Goal: Task Accomplishment & Management: Use online tool/utility

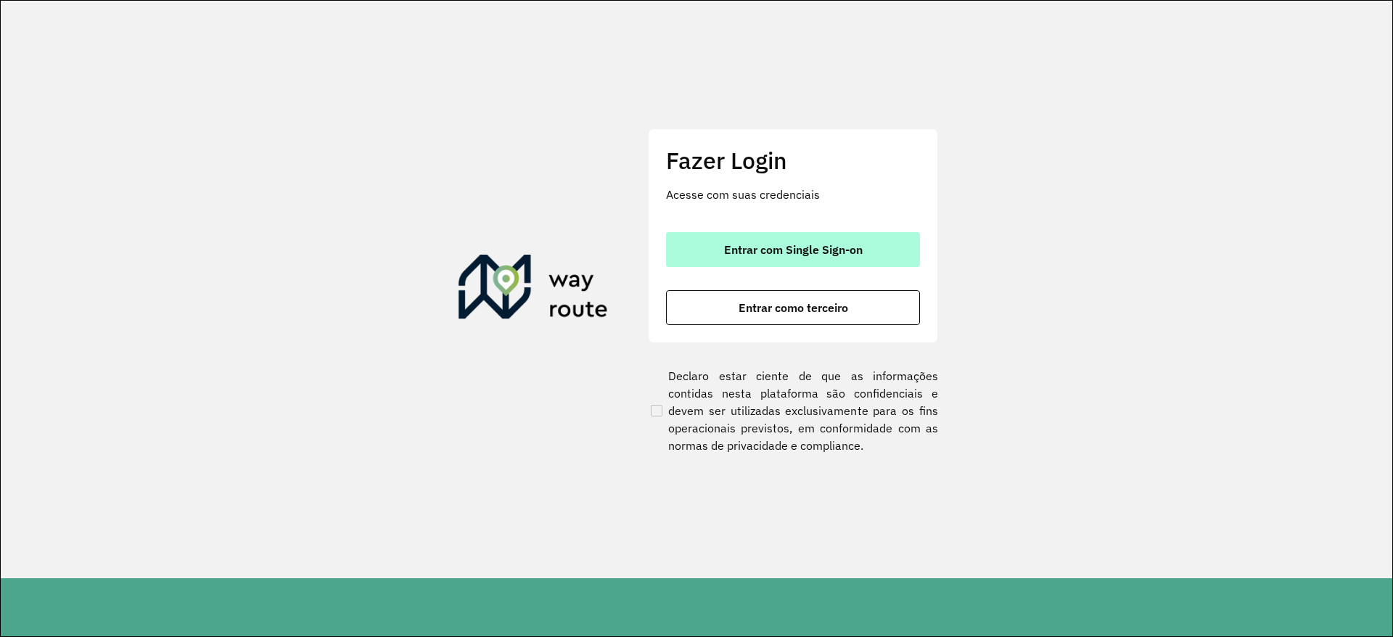
click at [821, 246] on span "Entrar com Single Sign-on" at bounding box center [793, 250] width 139 height 12
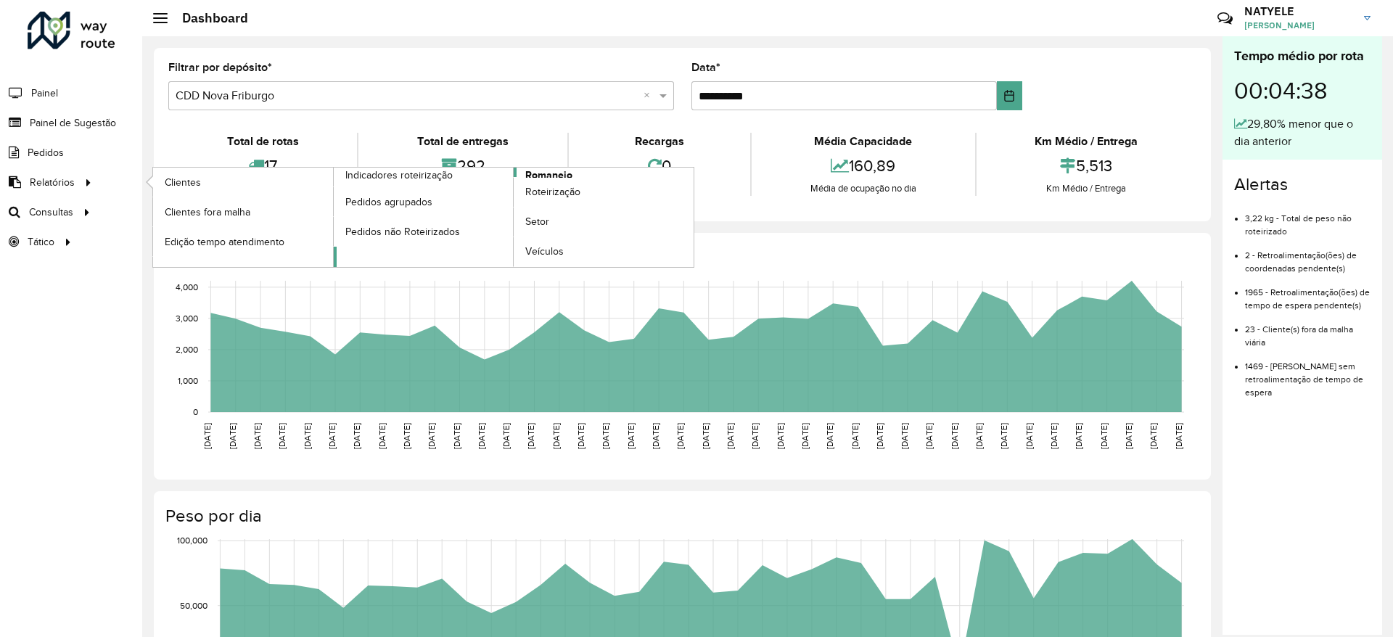
click at [557, 174] on span "Romaneio" at bounding box center [548, 175] width 47 height 15
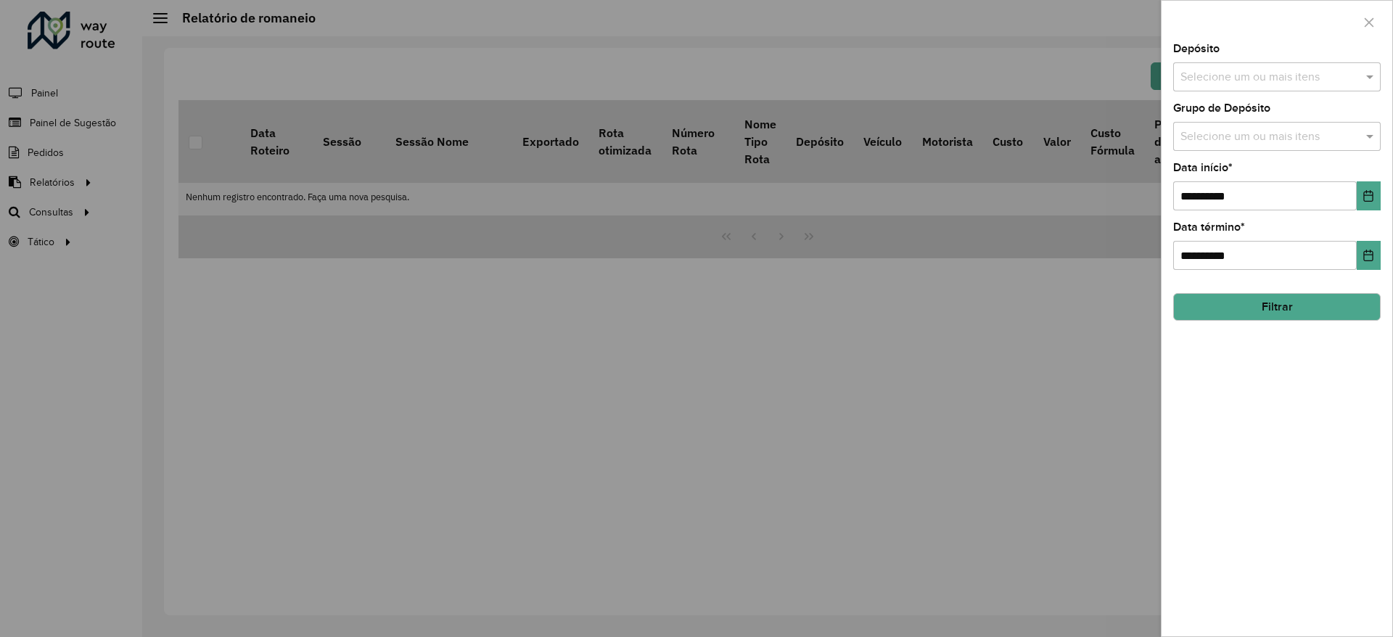
click at [1258, 74] on input "text" at bounding box center [1269, 77] width 186 height 17
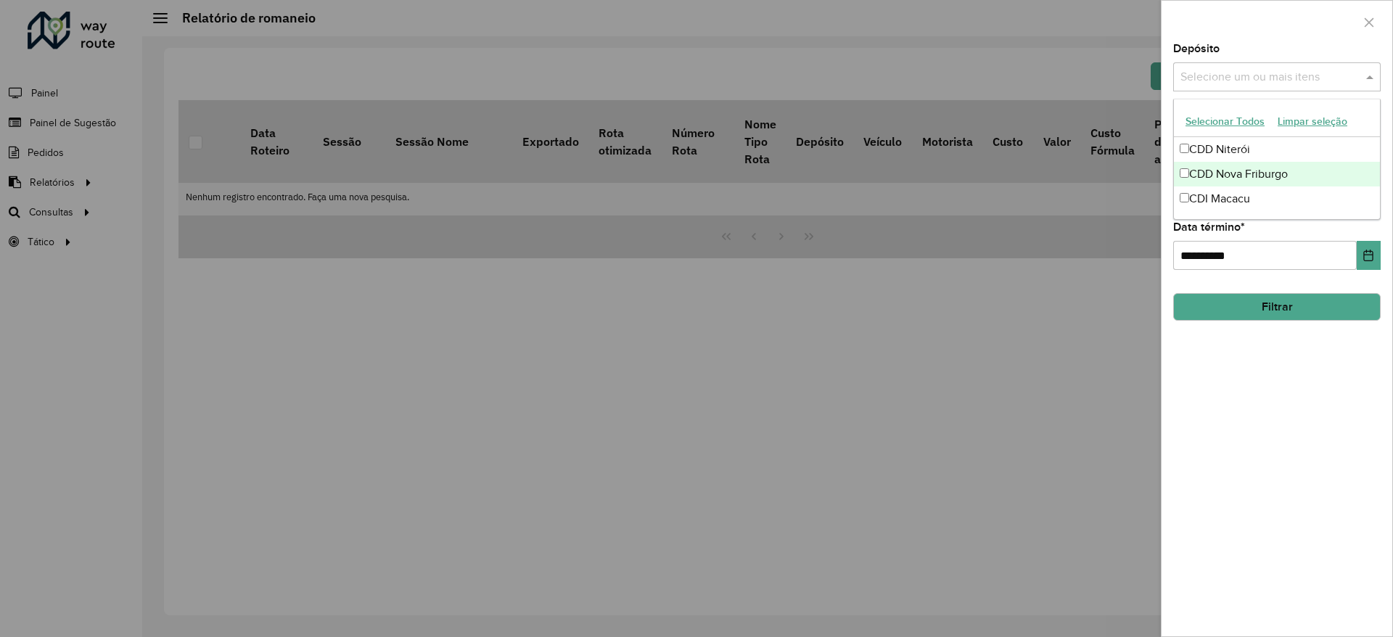
click at [1274, 174] on div "CDD Nova Friburgo" at bounding box center [1276, 174] width 206 height 25
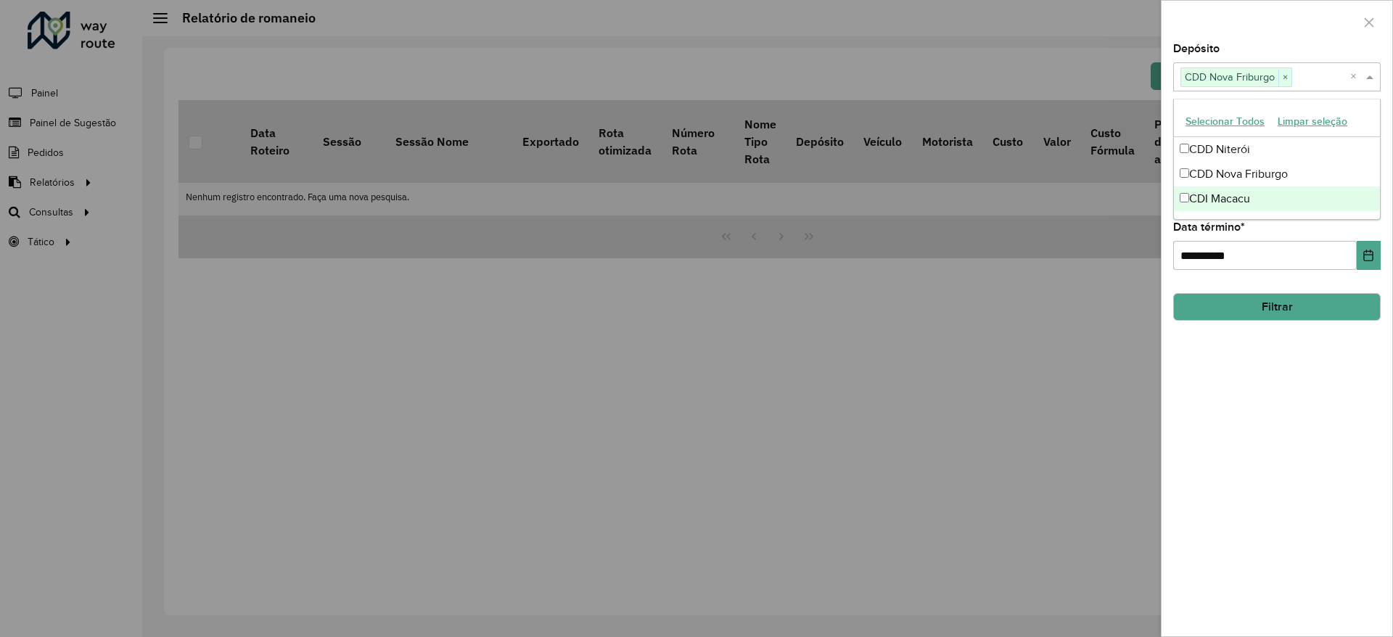
drag, startPoint x: 1302, startPoint y: 475, endPoint x: 1268, endPoint y: 279, distance: 199.4
click at [1303, 476] on div "**********" at bounding box center [1276, 340] width 231 height 593
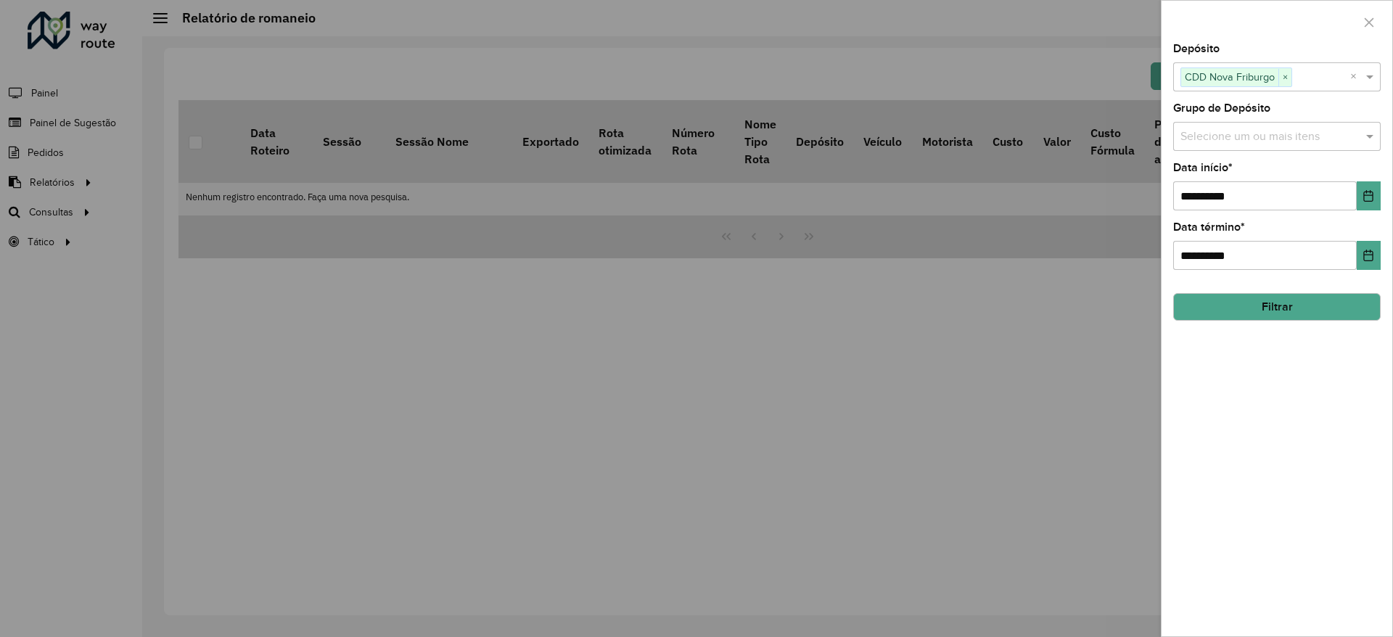
click at [1263, 122] on div "Selecione um ou mais itens" at bounding box center [1276, 136] width 207 height 29
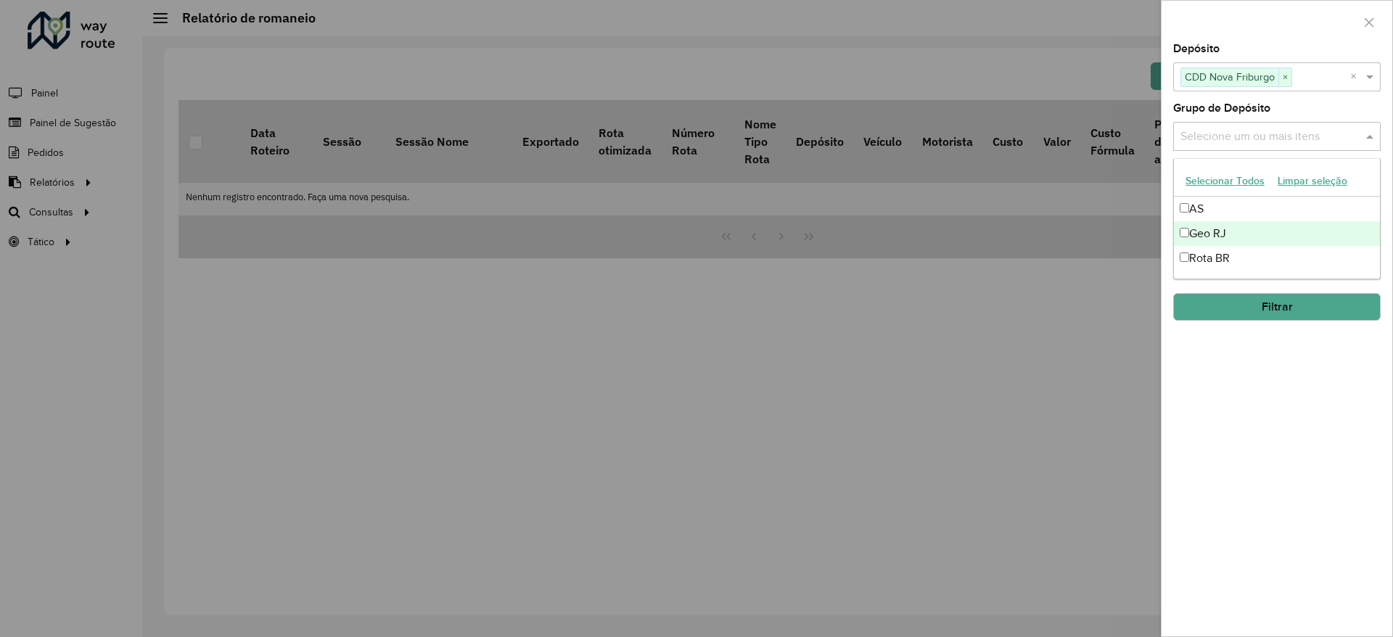
click at [1282, 231] on div "Geo RJ" at bounding box center [1276, 233] width 206 height 25
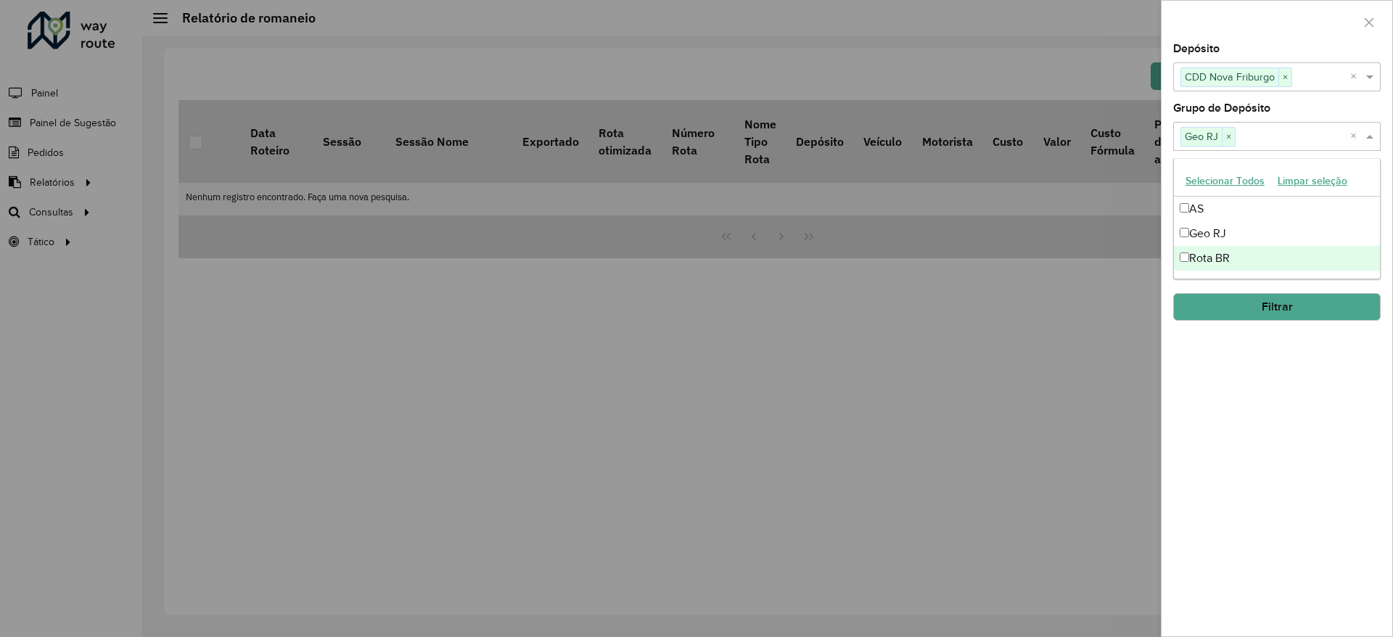
click at [1324, 480] on div "**********" at bounding box center [1276, 340] width 231 height 593
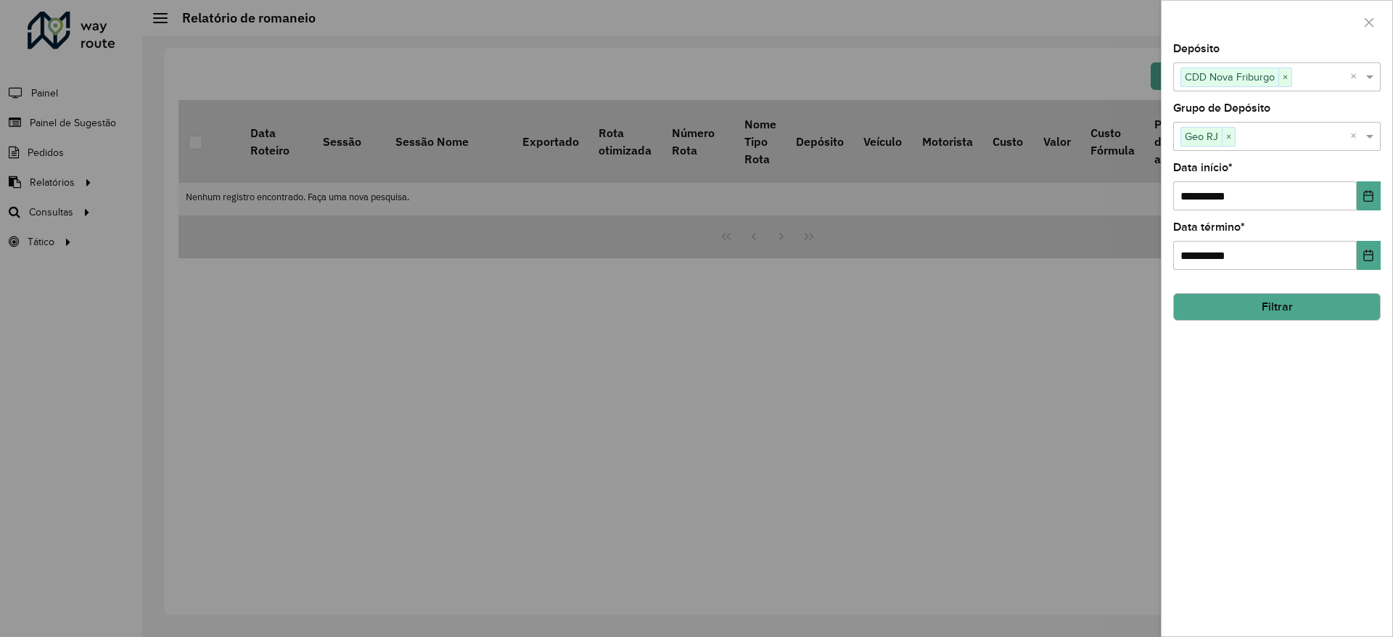
click at [1325, 302] on button "Filtrar" at bounding box center [1276, 307] width 207 height 28
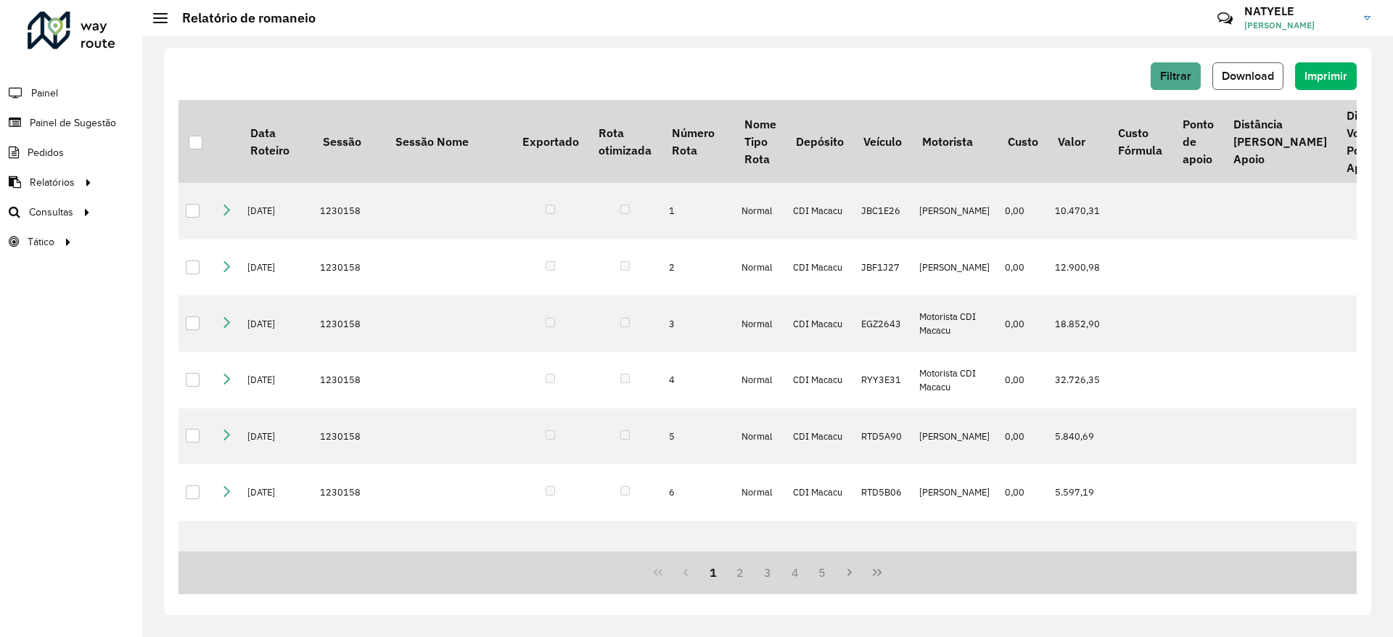
click at [1244, 64] on button "Download" at bounding box center [1247, 76] width 71 height 28
click at [173, 213] on span "Roteirização" at bounding box center [194, 212] width 59 height 15
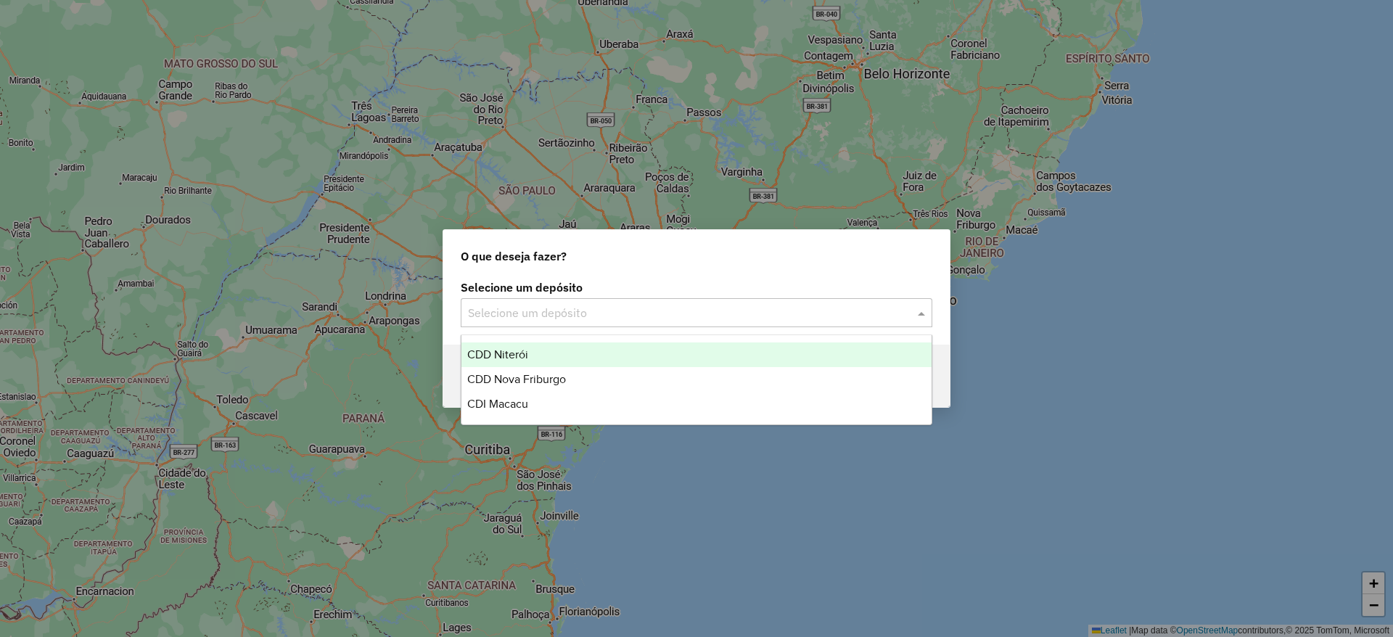
click at [603, 305] on input "text" at bounding box center [682, 313] width 428 height 17
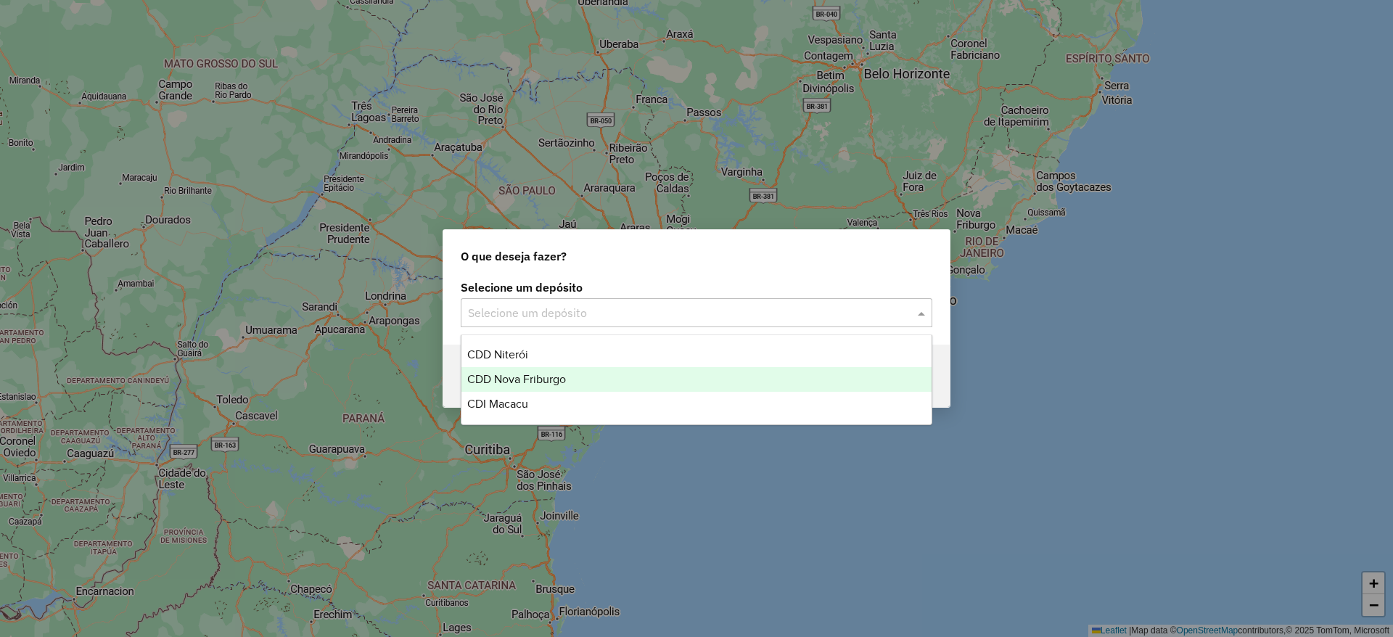
click at [616, 374] on div "CDD Nova Friburgo" at bounding box center [696, 379] width 470 height 25
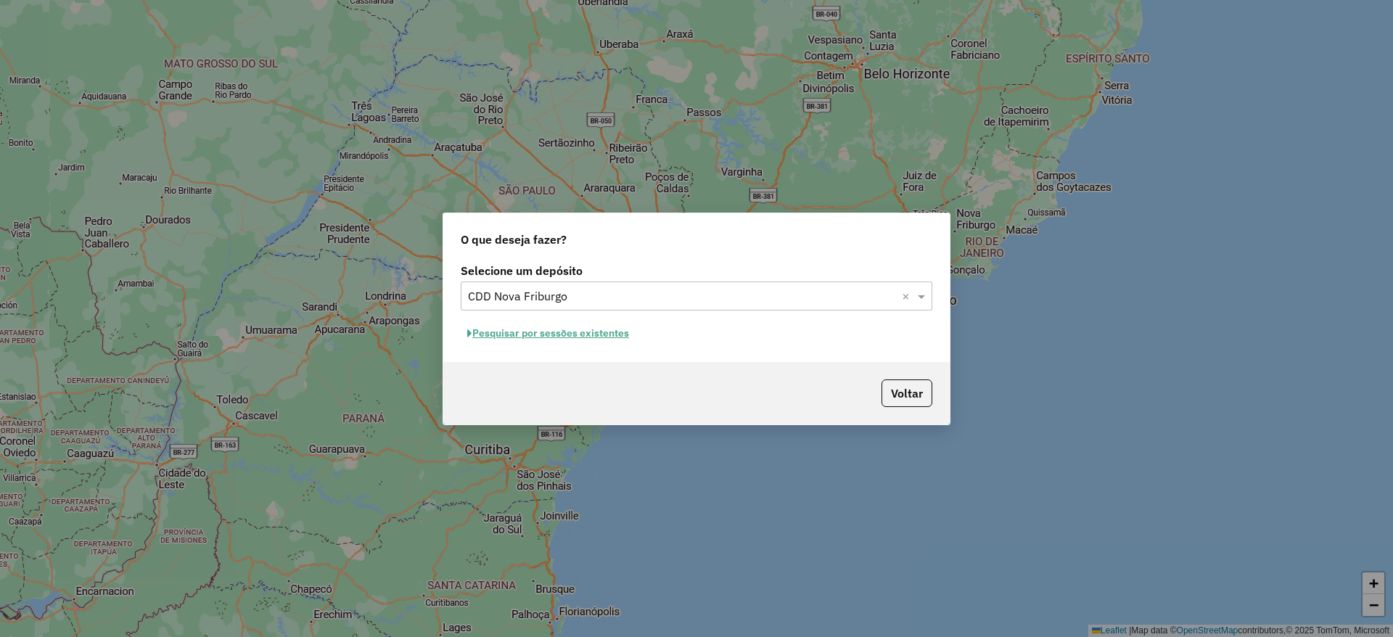
click at [565, 330] on button "Pesquisar por sessões existentes" at bounding box center [548, 333] width 175 height 22
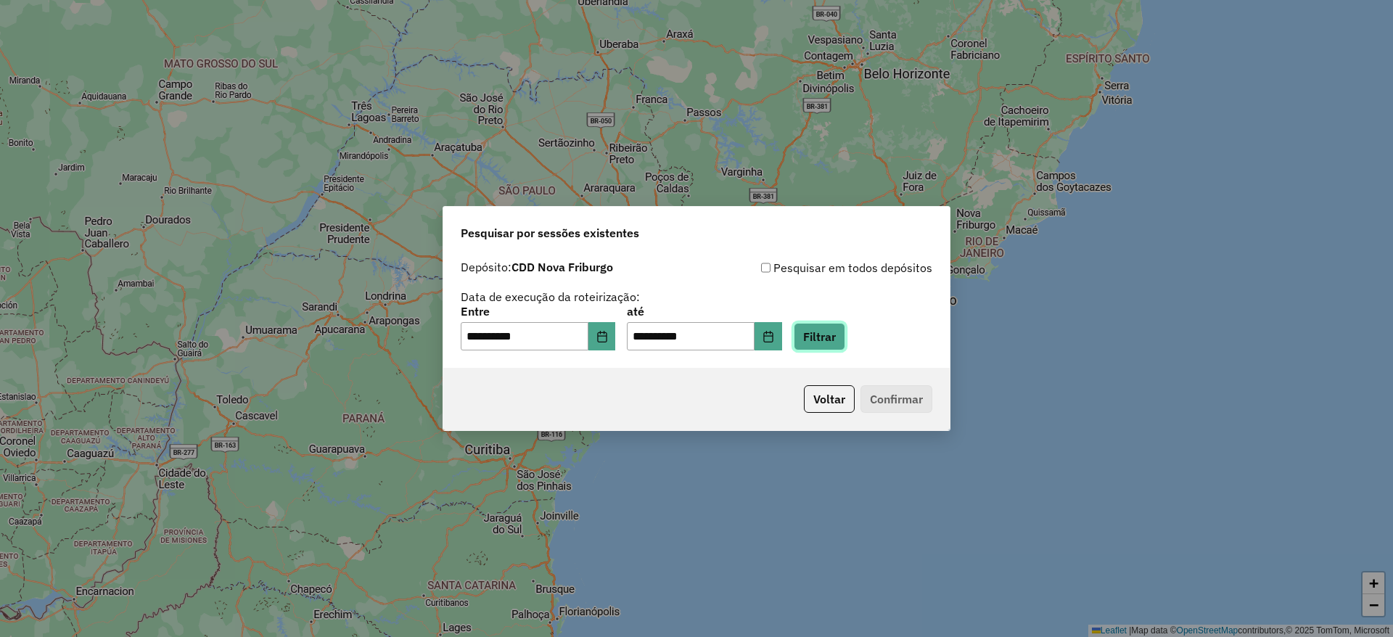
click at [845, 326] on button "Filtrar" at bounding box center [818, 337] width 51 height 28
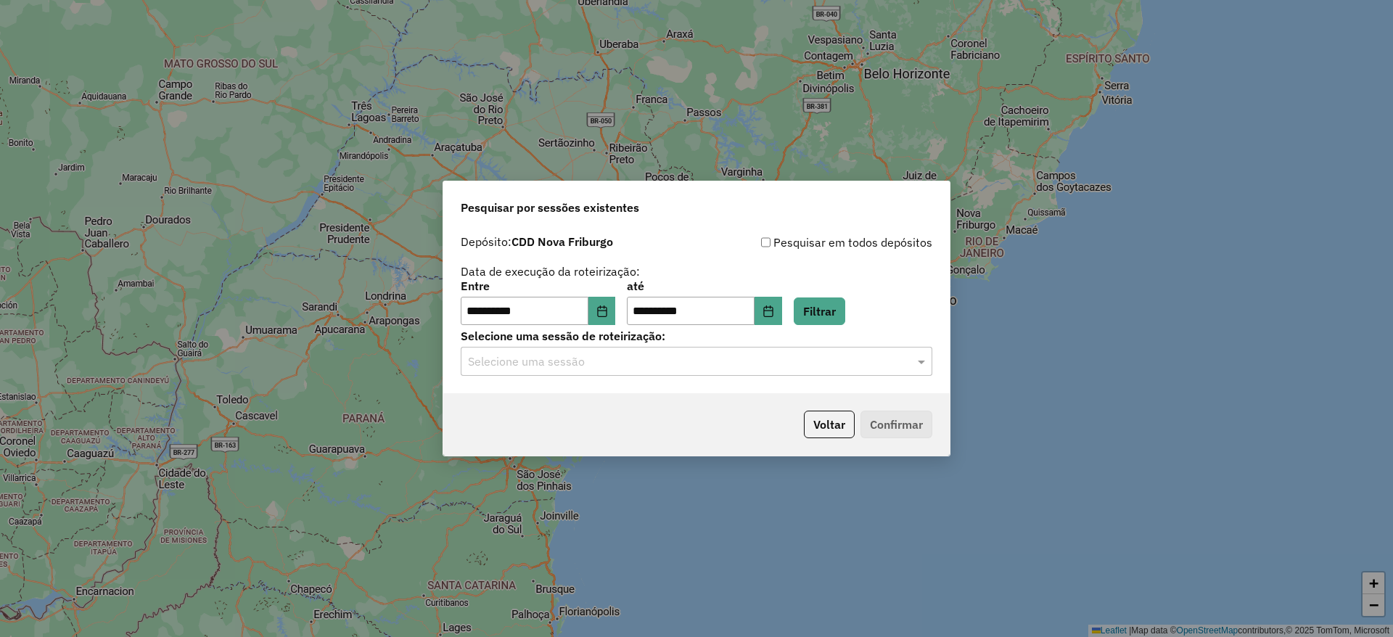
click at [663, 359] on input "text" at bounding box center [682, 361] width 428 height 17
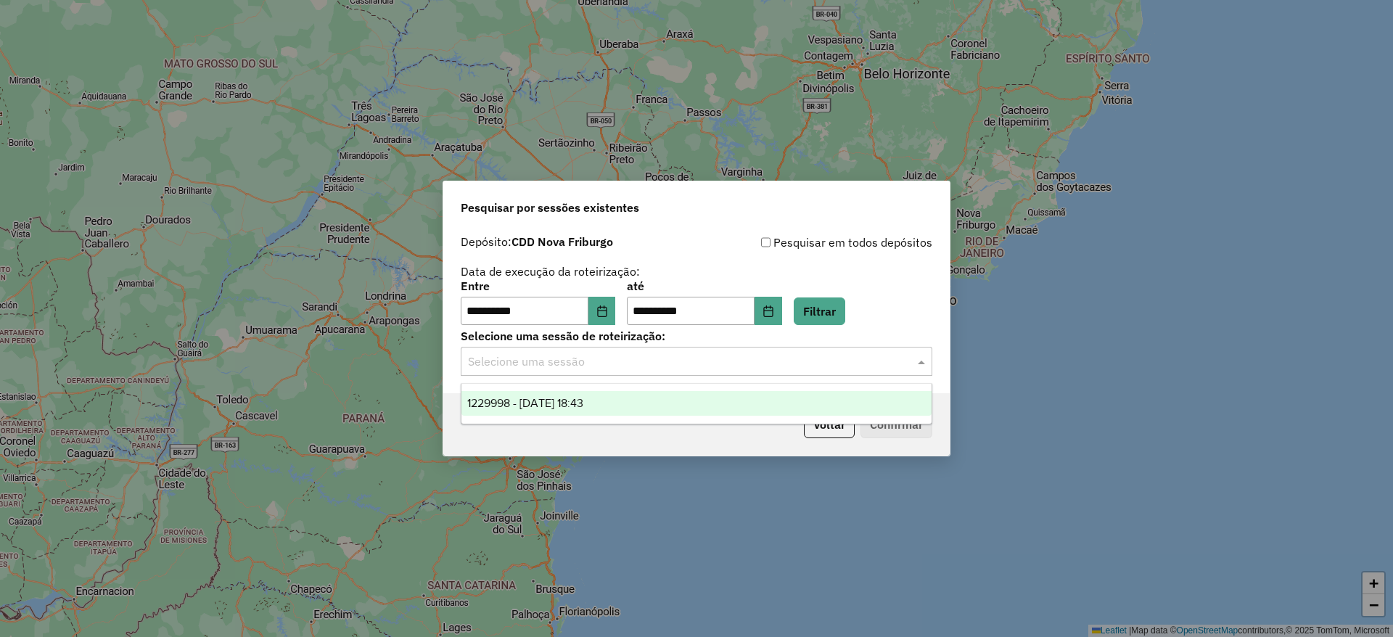
click at [624, 411] on div "1229998 - 15/08/2025 18:43" at bounding box center [696, 403] width 470 height 25
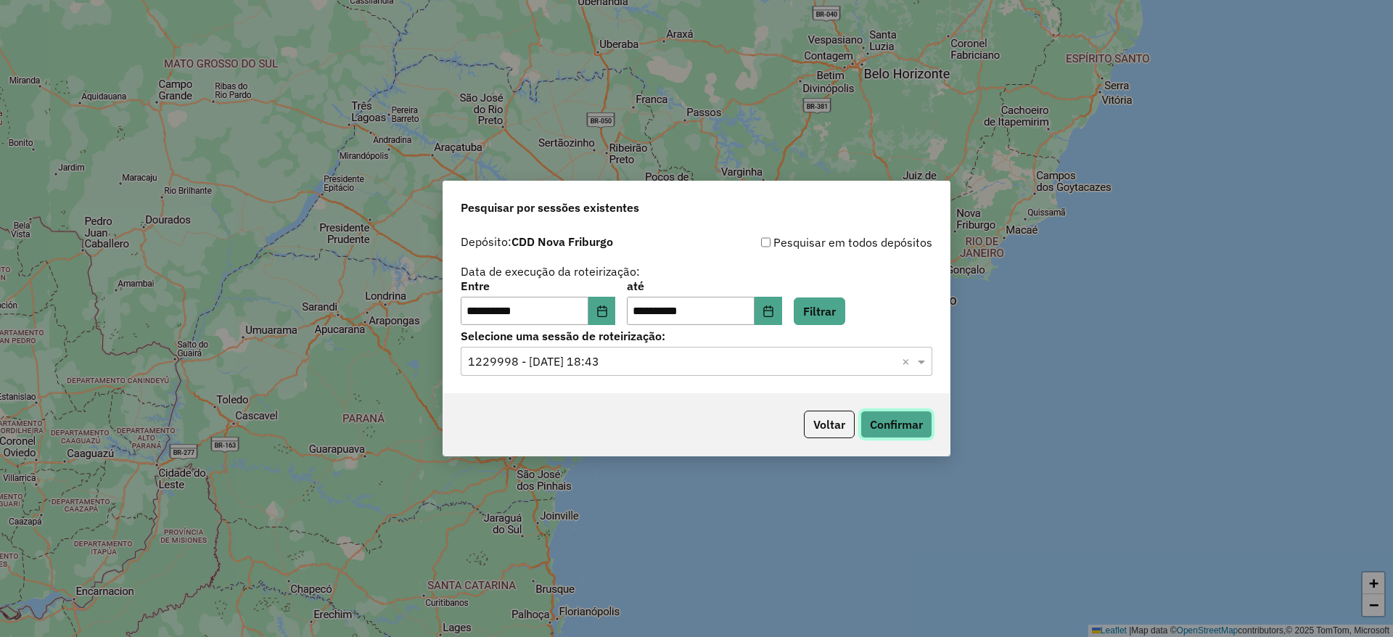
click at [891, 429] on button "Confirmar" at bounding box center [896, 425] width 72 height 28
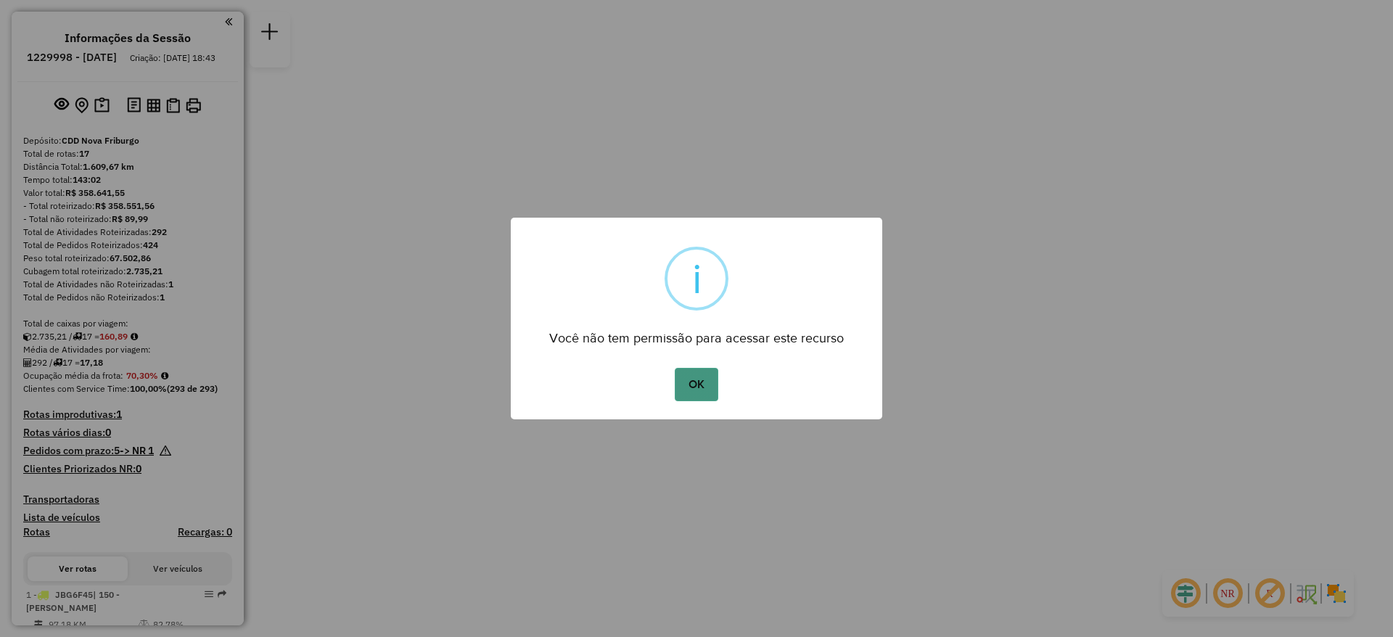
click at [708, 384] on button "OK" at bounding box center [696, 384] width 43 height 33
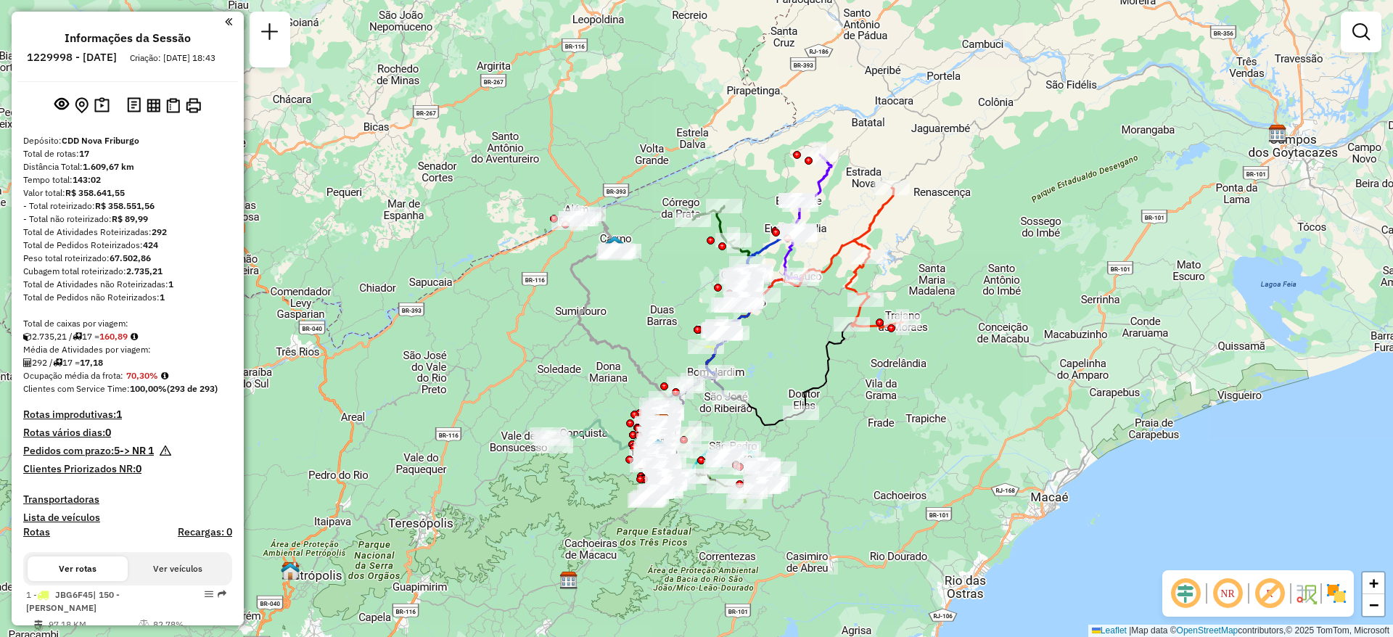
drag, startPoint x: 825, startPoint y: 230, endPoint x: 791, endPoint y: 334, distance: 110.1
click at [791, 334] on div "Janela de atendimento Grade de atendimento Capacidade Transportadoras Veículos …" at bounding box center [696, 318] width 1393 height 637
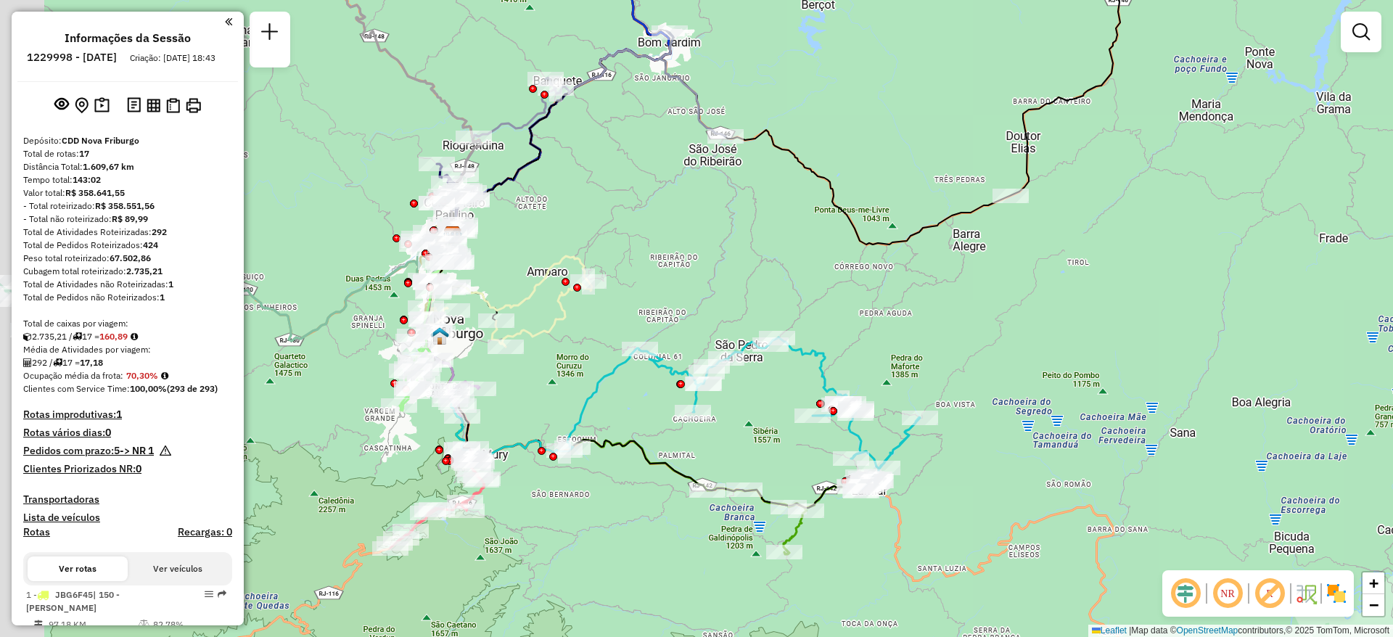
drag, startPoint x: 782, startPoint y: 466, endPoint x: 878, endPoint y: 337, distance: 161.7
click at [878, 337] on div "Janela de atendimento Grade de atendimento Capacidade Transportadoras Veículos …" at bounding box center [696, 318] width 1393 height 637
